Goal: Task Accomplishment & Management: Use online tool/utility

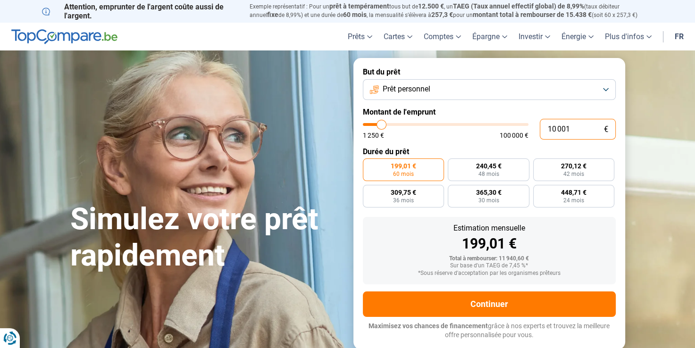
click at [571, 127] on input "10 001" at bounding box center [578, 129] width 76 height 21
type input "1 000"
type input "1250"
type input "100"
type input "1250"
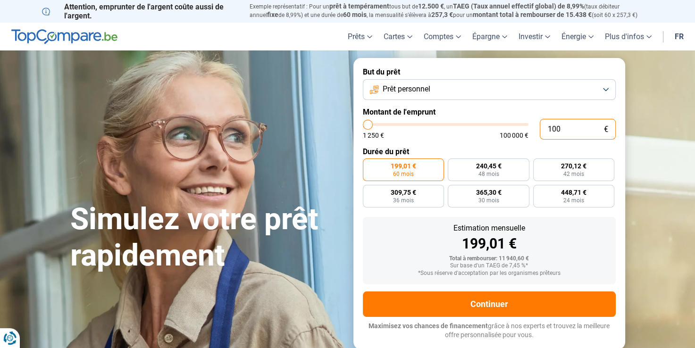
type input "10"
type input "1250"
type input "1"
type input "1250"
type input "13"
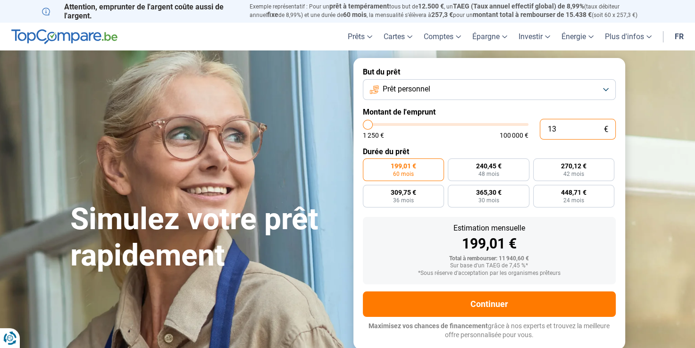
type input "1250"
type input "130"
type input "1250"
type input "1 300"
type input "1250"
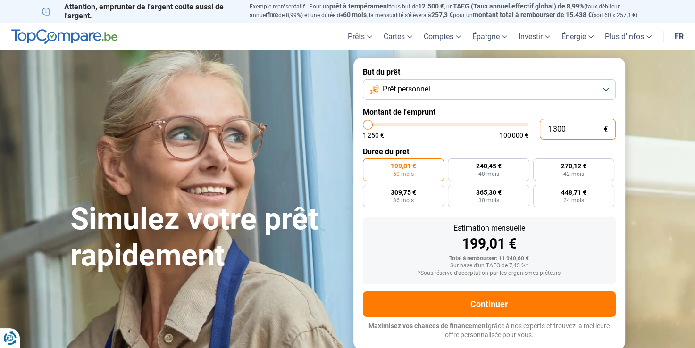
type input "13 000"
type input "13000"
type input "13 000"
click at [604, 86] on button "Prêt personnel" at bounding box center [489, 89] width 253 height 21
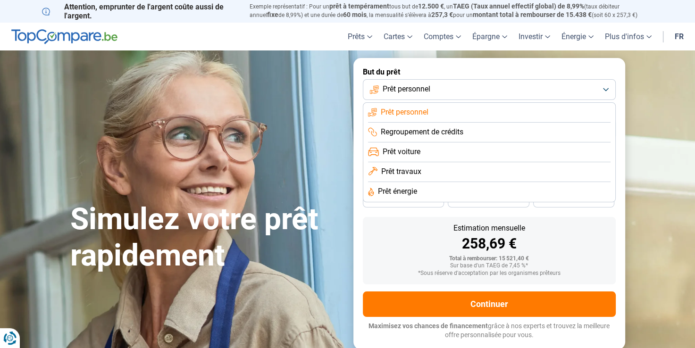
click at [604, 86] on button "Prêt personnel" at bounding box center [489, 89] width 253 height 21
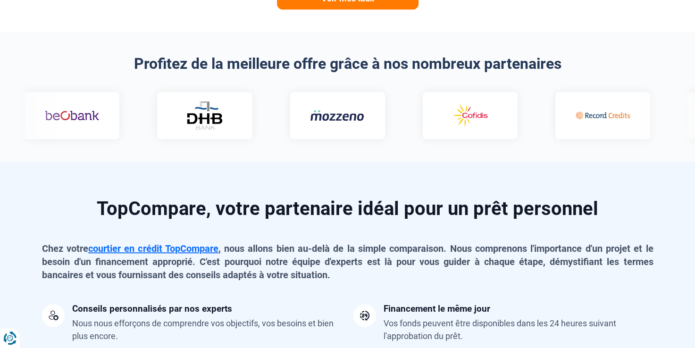
scroll to position [566, 0]
